Goal: Find specific page/section

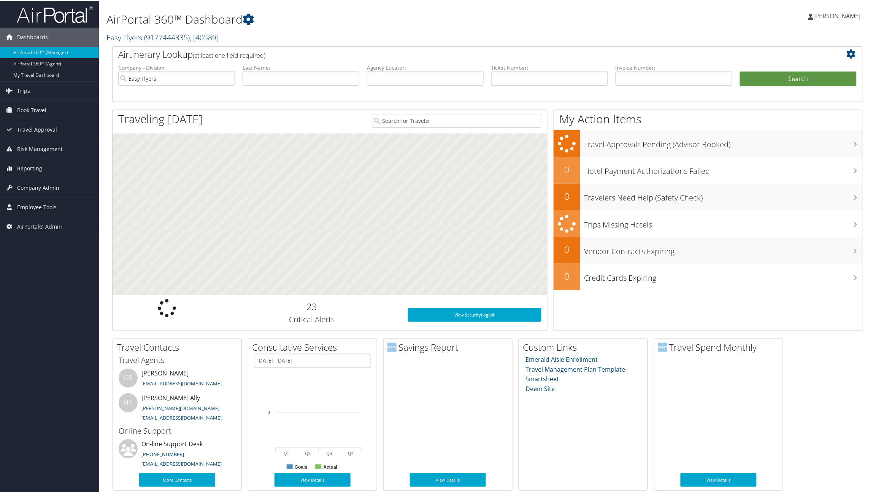
click at [156, 36] on span "( 9177444335 )" at bounding box center [167, 37] width 46 height 10
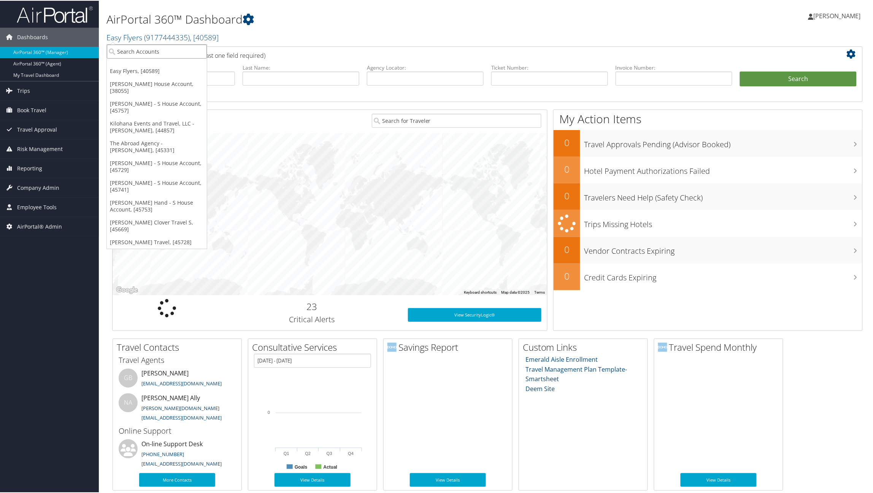
click at [158, 49] on input "search" at bounding box center [157, 51] width 100 height 14
type input "diane"
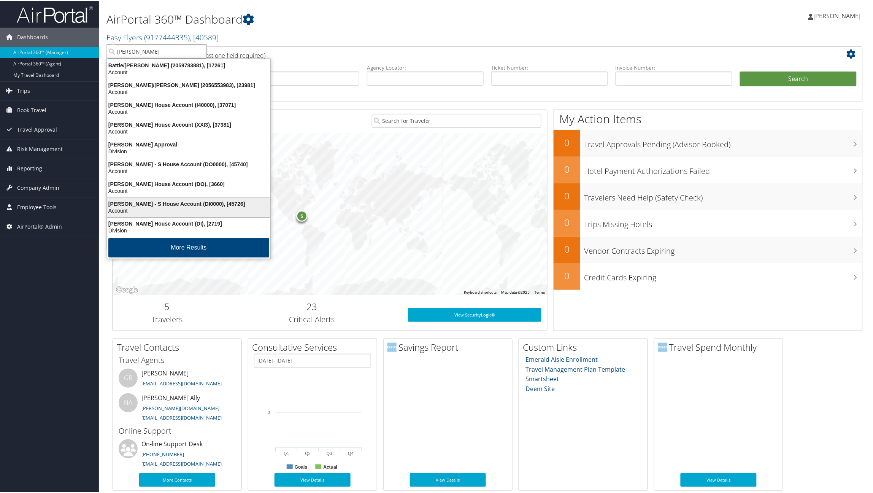
click at [150, 204] on div "Diane Rutgers - S House Account (DI0000), [45726]" at bounding box center [189, 203] width 172 height 7
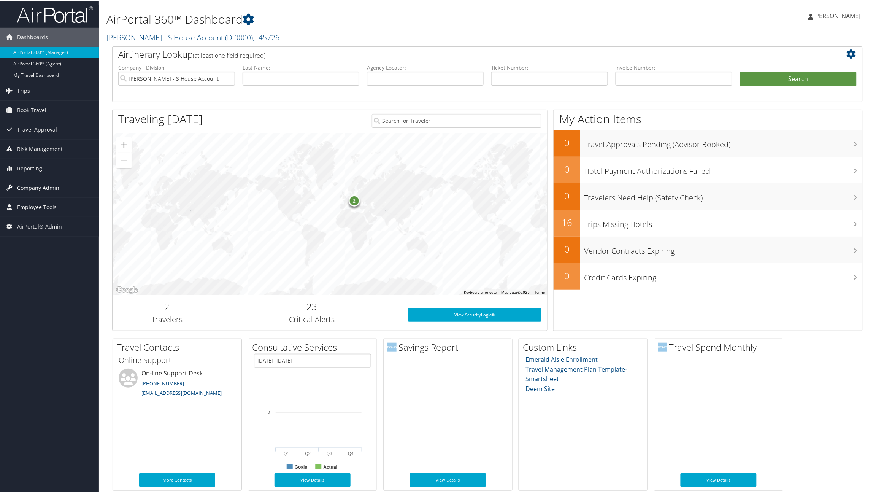
click at [51, 186] on span "Company Admin" at bounding box center [38, 186] width 42 height 19
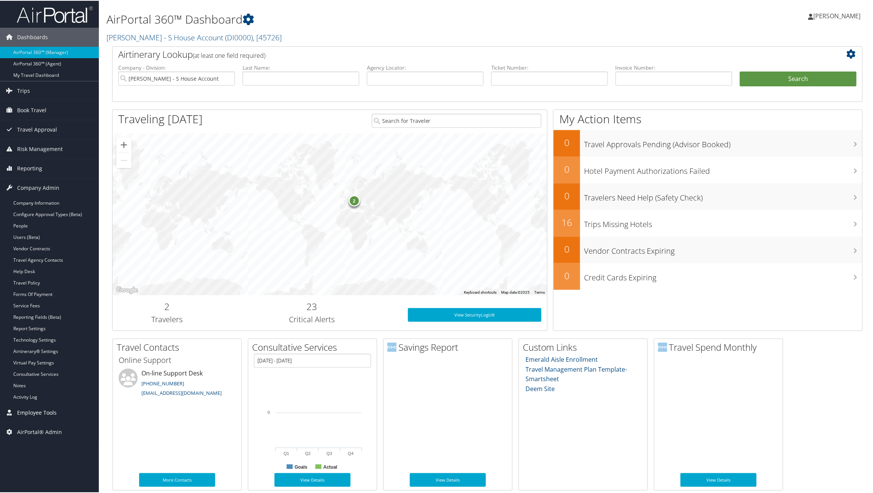
click at [32, 414] on span "Employee Tools" at bounding box center [37, 411] width 40 height 19
click at [0, 372] on link "Consultative Services" at bounding box center [49, 373] width 99 height 11
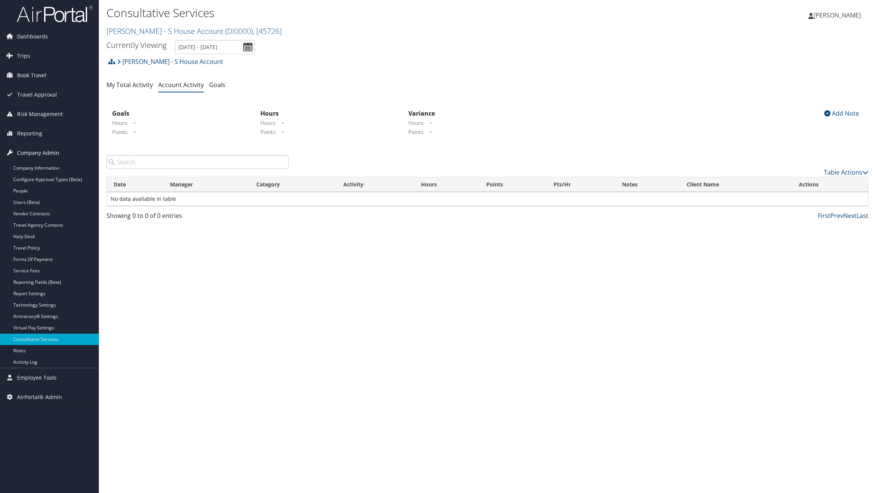
click at [29, 156] on span "Company Admin" at bounding box center [38, 152] width 42 height 19
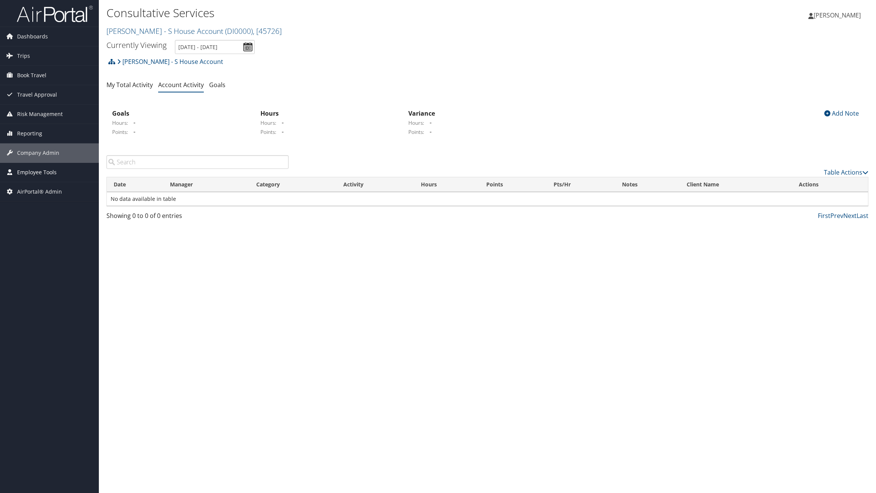
click at [27, 173] on span "Employee Tools" at bounding box center [37, 172] width 40 height 19
click at [26, 203] on link "Agent Lookup" at bounding box center [49, 198] width 99 height 11
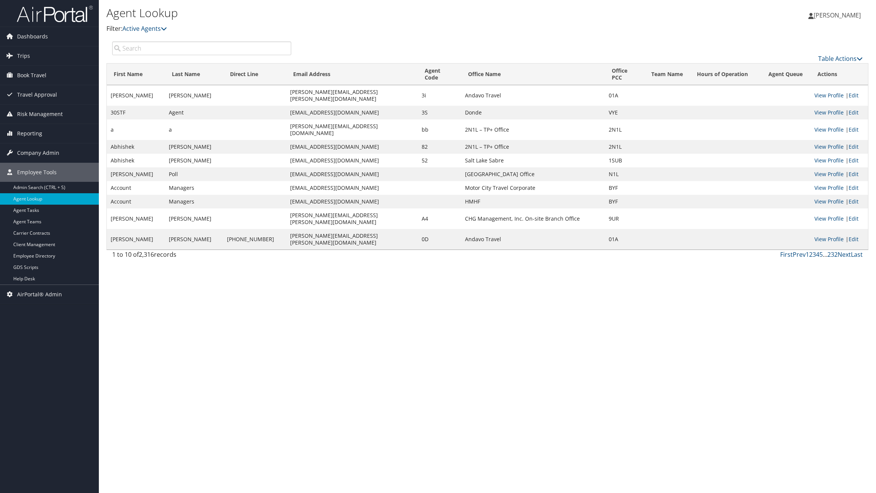
click at [165, 44] on input "search" at bounding box center [201, 48] width 179 height 14
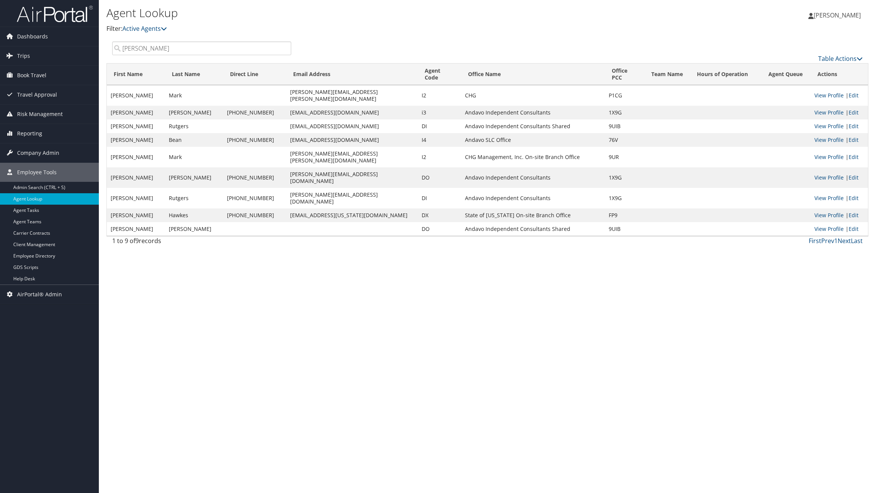
type input "diane"
